Goal: Information Seeking & Learning: Learn about a topic

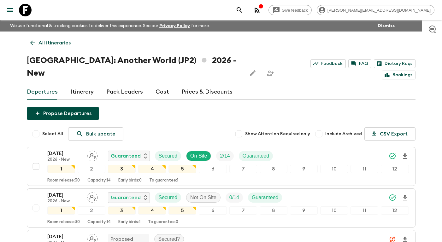
scroll to position [121, 0]
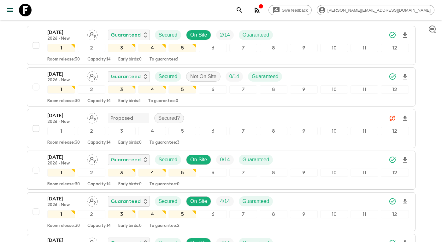
click at [28, 9] on icon at bounding box center [25, 10] width 13 height 13
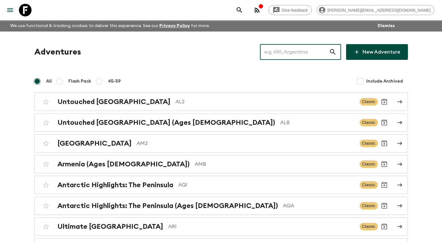
click at [284, 49] on input "text" at bounding box center [294, 52] width 69 height 18
paste input "STP [GEOGRAPHIC_DATA]"
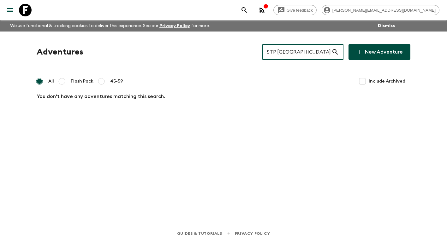
drag, startPoint x: 286, startPoint y: 51, endPoint x: 290, endPoint y: 56, distance: 5.4
click at [287, 51] on input "STP [GEOGRAPHIC_DATA]" at bounding box center [296, 52] width 69 height 18
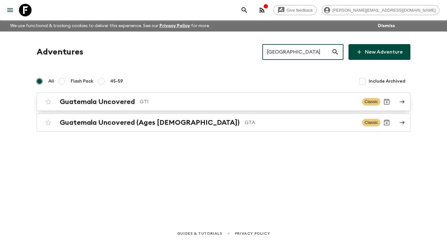
type input "[GEOGRAPHIC_DATA]"
click at [183, 106] on div "Guatemala Uncovered GT1 Classic" at bounding box center [211, 102] width 338 height 13
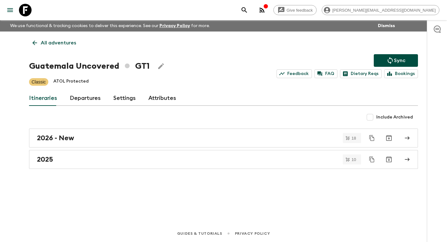
click at [160, 100] on link "Attributes" at bounding box center [162, 98] width 28 height 15
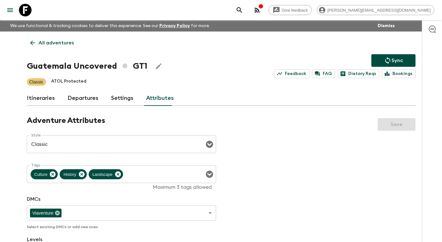
click at [27, 13] on icon at bounding box center [25, 10] width 13 height 13
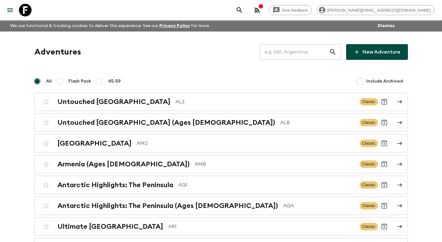
click at [281, 55] on input "text" at bounding box center [294, 52] width 69 height 18
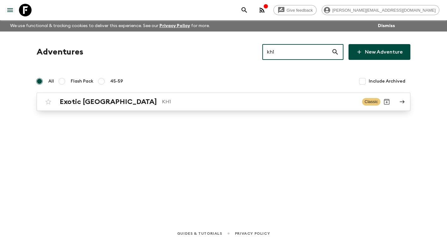
type input "kh1"
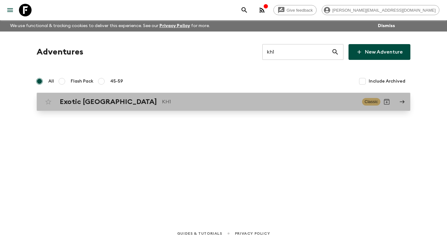
click at [122, 97] on div "Exotic [GEOGRAPHIC_DATA] KH1 Classic" at bounding box center [211, 102] width 338 height 13
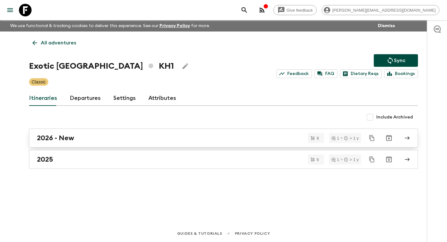
click at [94, 139] on div "2026 - New" at bounding box center [217, 138] width 361 height 8
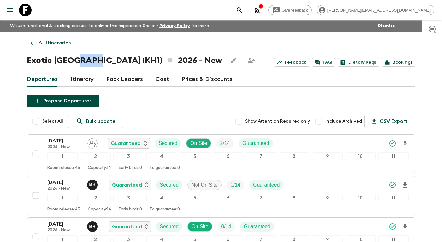
drag, startPoint x: 95, startPoint y: 62, endPoint x: 83, endPoint y: 62, distance: 12.3
click at [83, 62] on h1 "Exotic [GEOGRAPHIC_DATA] (KH1) 2026 - New" at bounding box center [124, 60] width 195 height 13
click at [48, 46] on p "All itineraries" at bounding box center [54, 43] width 32 height 8
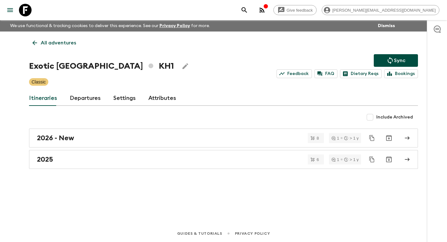
click at [158, 100] on link "Attributes" at bounding box center [162, 98] width 28 height 15
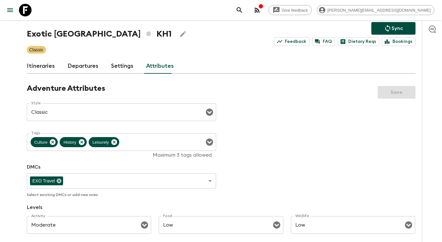
scroll to position [24, 0]
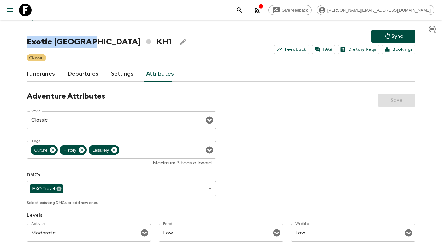
drag, startPoint x: 88, startPoint y: 42, endPoint x: 27, endPoint y: 43, distance: 61.2
click at [27, 43] on h1 "Exotic [GEOGRAPHIC_DATA] KH1" at bounding box center [99, 42] width 145 height 13
copy h1 "Exotic [GEOGRAPHIC_DATA]"
